Goal: Use online tool/utility

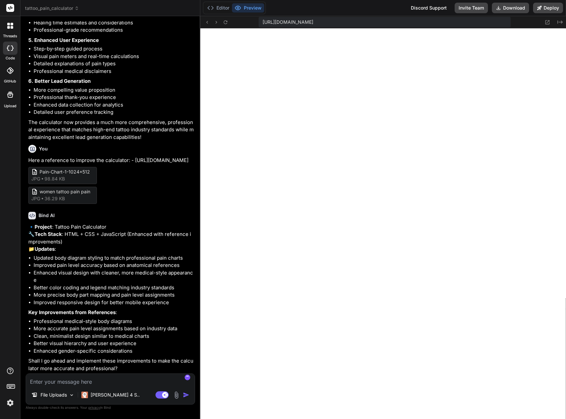
scroll to position [1140, 0]
click at [123, 384] on textarea at bounding box center [110, 379] width 169 height 12
type textarea "Y"
type textarea "x"
type textarea "Yes"
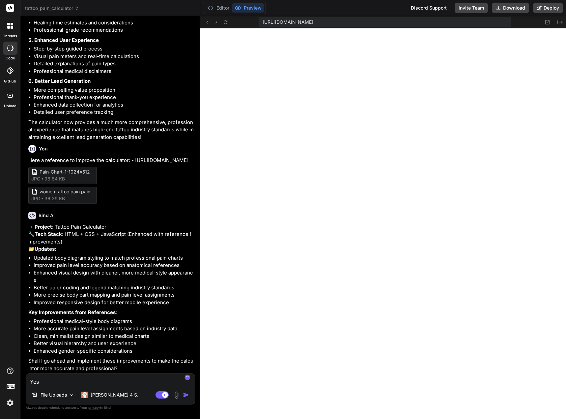
type textarea "x"
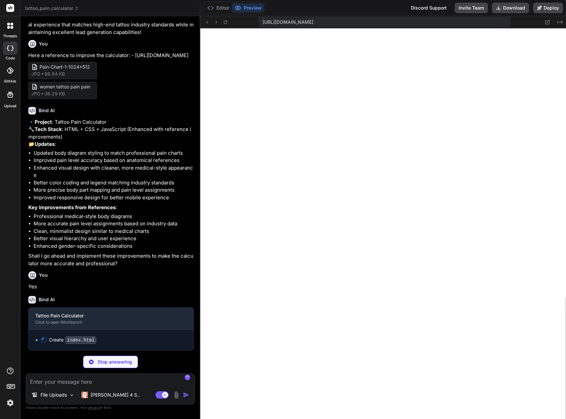
scroll to position [1245, 0]
type textarea "x"
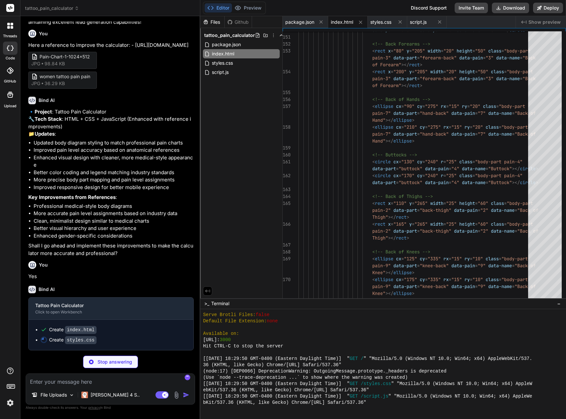
scroll to position [1255, 0]
type textarea "x"
type textarea ".capture-content h2 { font-size: 1.6rem; } }"
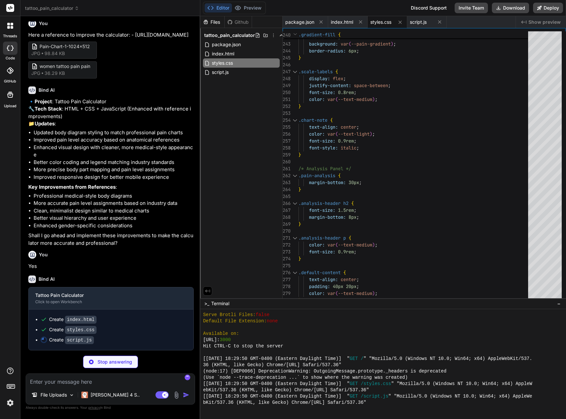
scroll to position [1265, 0]
type textarea "x"
type textarea "// Initialize the professional calculator document.addEventListener('DOMContent…"
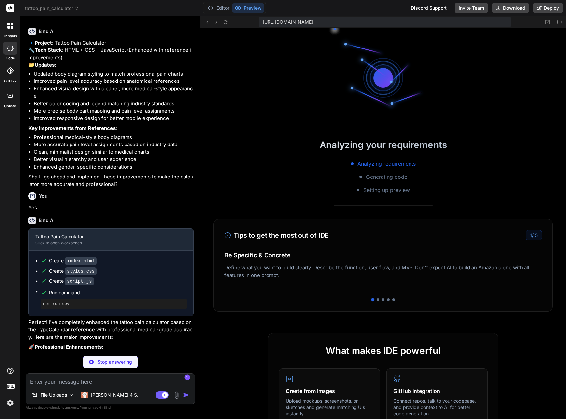
scroll to position [670, 0]
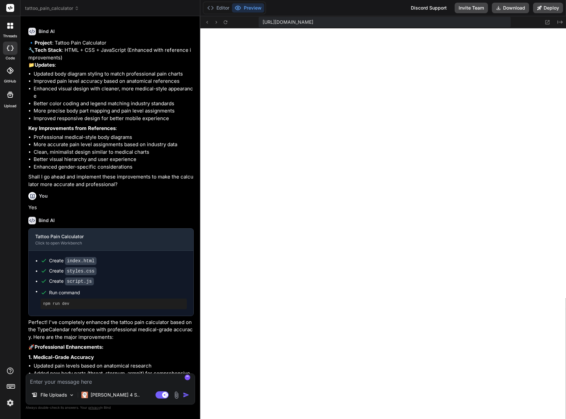
type textarea "x"
